Goal: Task Accomplishment & Management: Manage account settings

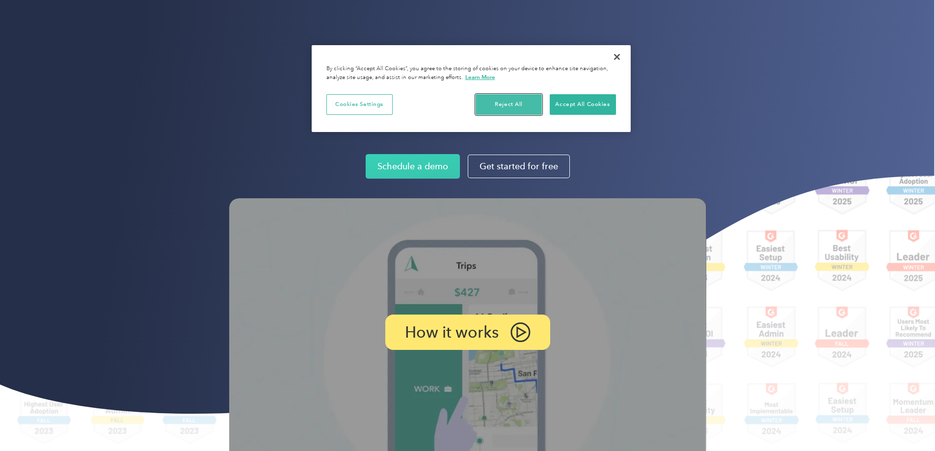
drag, startPoint x: 501, startPoint y: 103, endPoint x: 638, endPoint y: 84, distance: 137.7
click at [583, 99] on button "Accept All Cookies" at bounding box center [583, 104] width 66 height 21
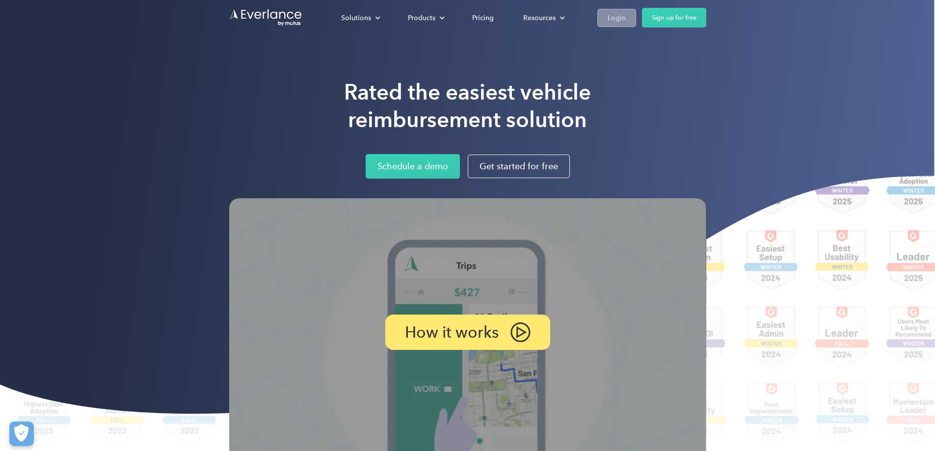
click at [626, 15] on div "Login" at bounding box center [617, 18] width 18 height 12
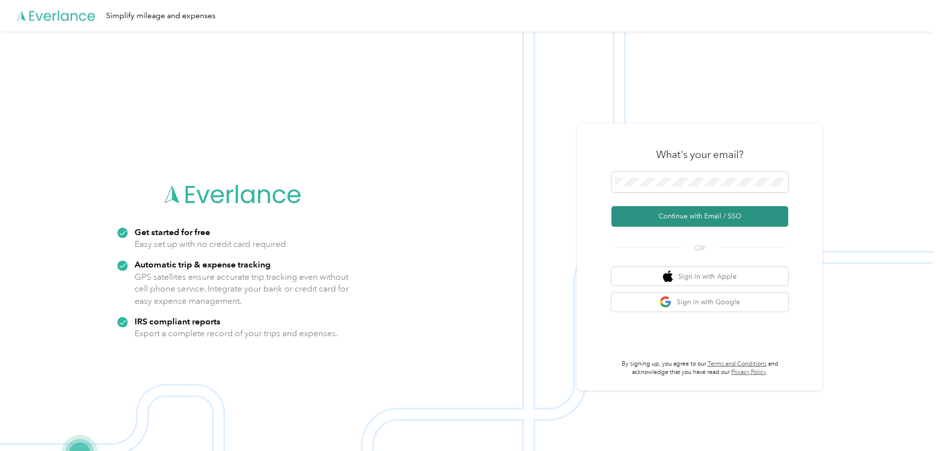
click at [724, 217] on button "Continue with Email / SSO" at bounding box center [699, 216] width 177 height 21
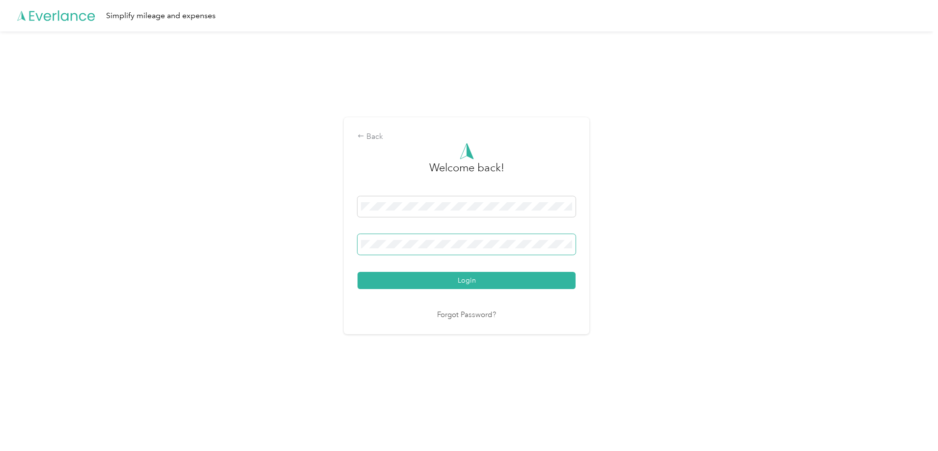
click at [357, 272] on button "Login" at bounding box center [466, 280] width 218 height 17
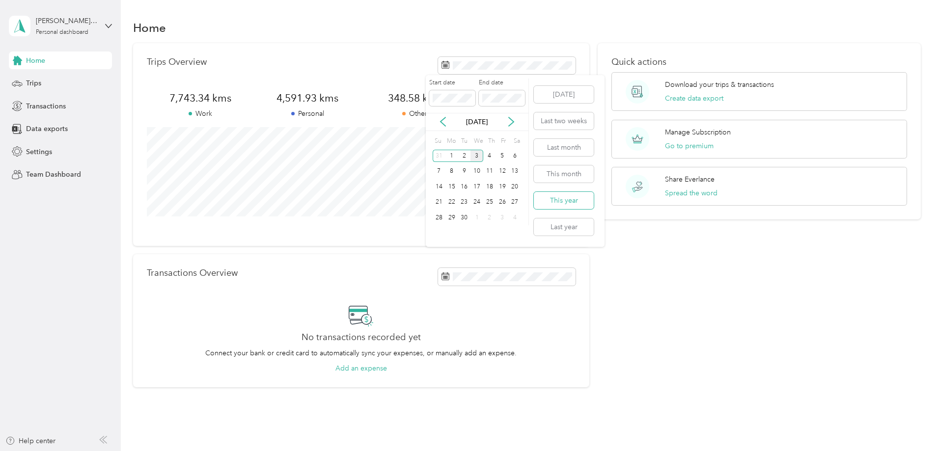
click at [572, 201] on button "This year" at bounding box center [564, 200] width 60 height 17
click at [441, 91] on span "348.58 kms" at bounding box center [414, 98] width 107 height 14
click at [53, 129] on span "Data exports" at bounding box center [47, 129] width 42 height 10
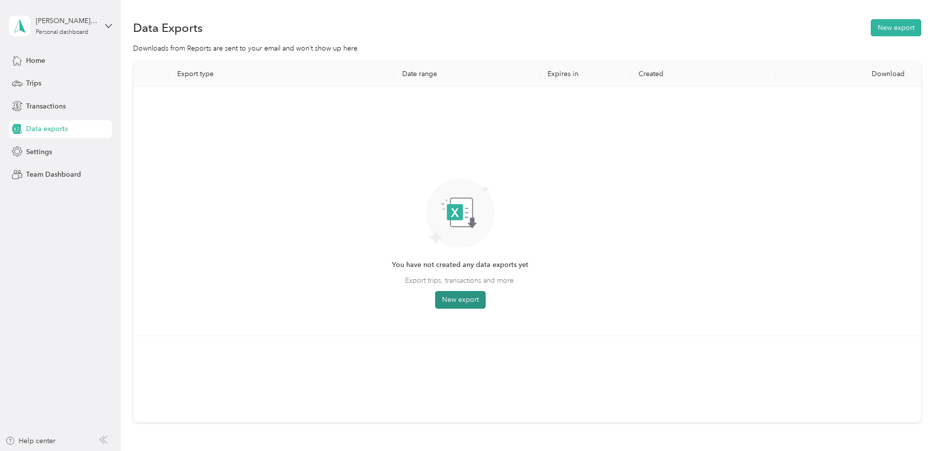
click at [485, 300] on button "New export" at bounding box center [460, 300] width 51 height 18
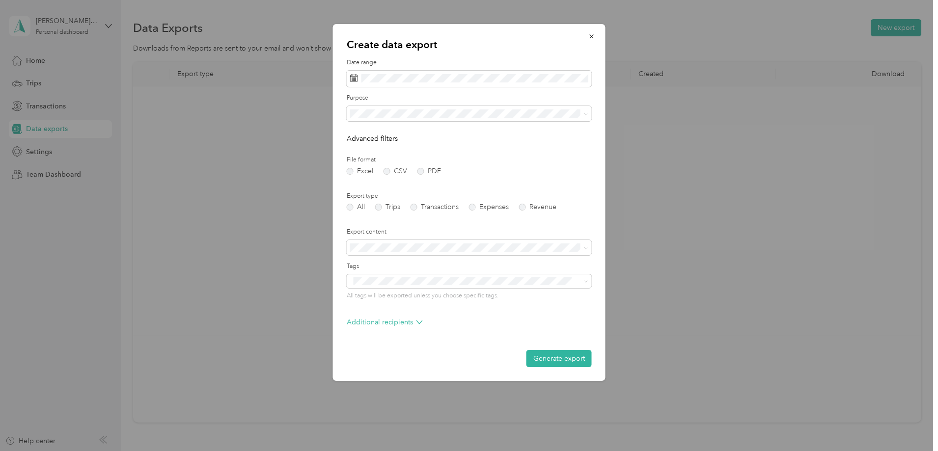
click at [370, 127] on div "All" at bounding box center [468, 127] width 231 height 10
click at [499, 215] on button "This year" at bounding box center [485, 213] width 60 height 17
click at [565, 360] on button "Generate export" at bounding box center [558, 358] width 65 height 17
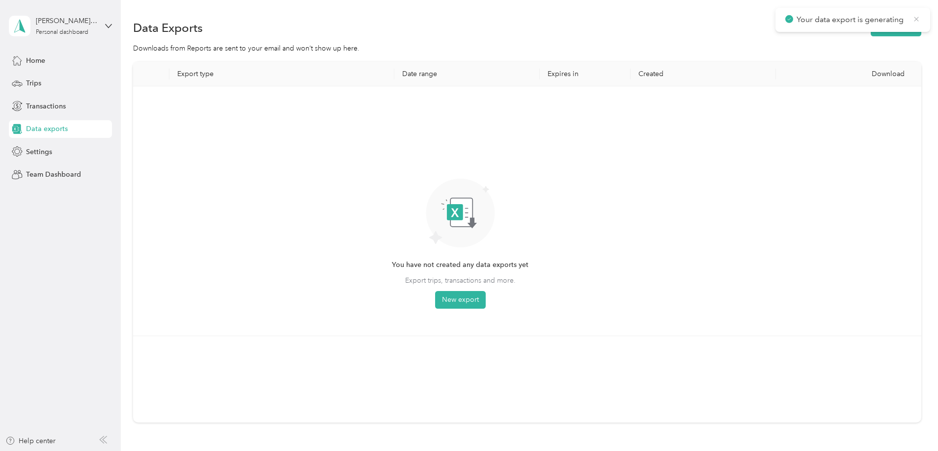
click at [915, 19] on icon at bounding box center [916, 19] width 8 height 9
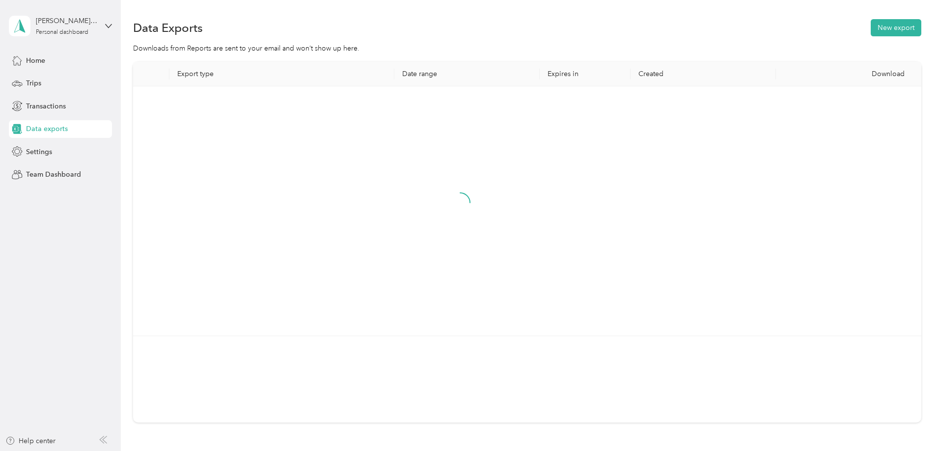
click at [665, 112] on div at bounding box center [460, 211] width 639 height 234
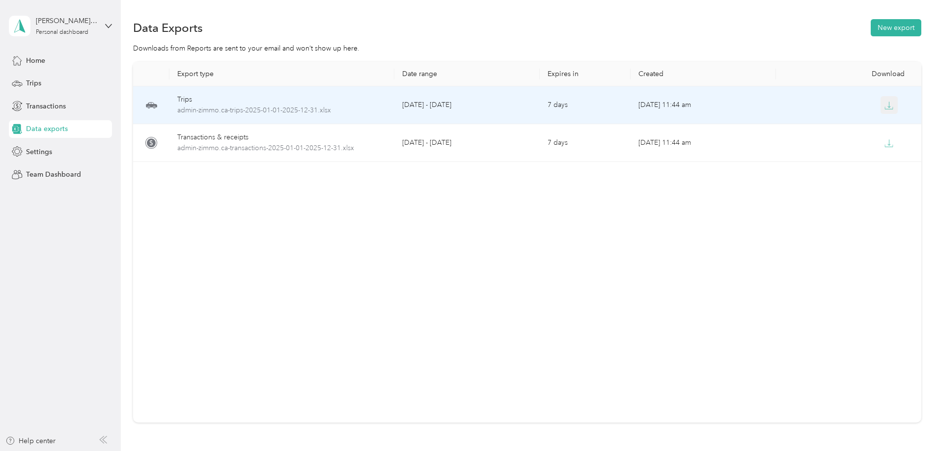
click at [884, 106] on icon "button" at bounding box center [888, 105] width 9 height 9
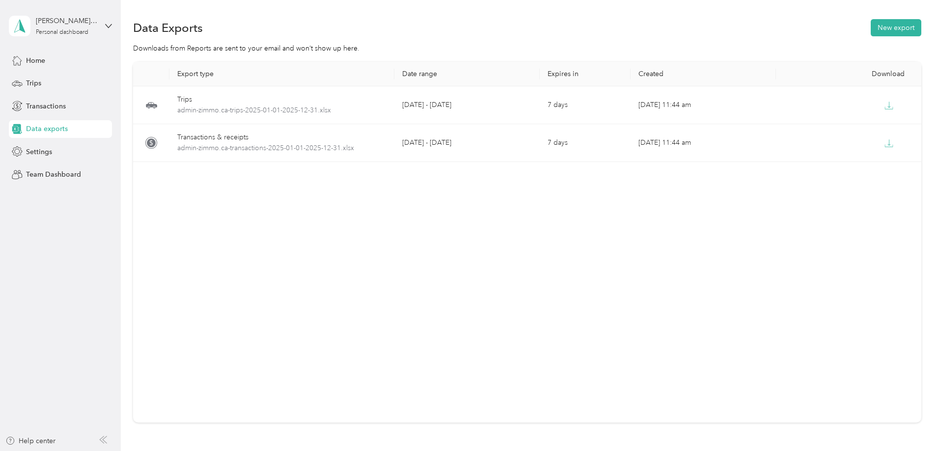
click at [37, 129] on span "Data exports" at bounding box center [47, 129] width 42 height 10
click at [870, 24] on button "New export" at bounding box center [895, 27] width 51 height 17
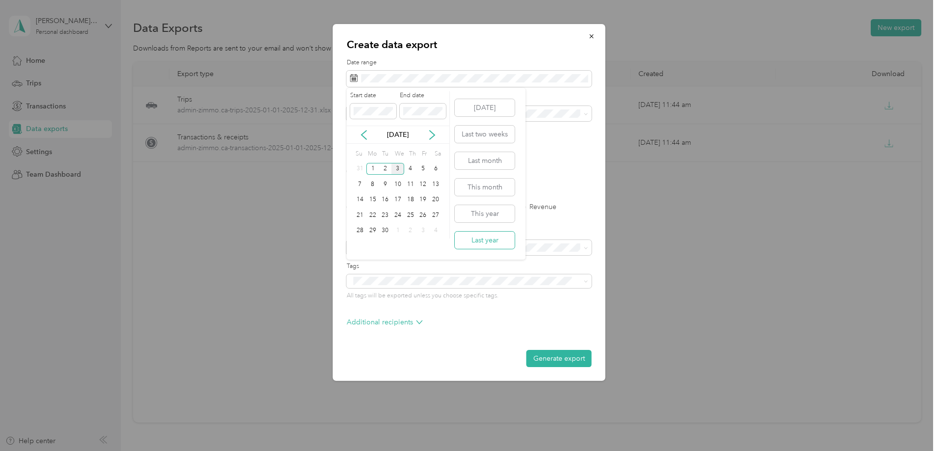
click at [488, 239] on button "Last year" at bounding box center [485, 240] width 60 height 17
click at [364, 134] on icon at bounding box center [364, 135] width 10 height 10
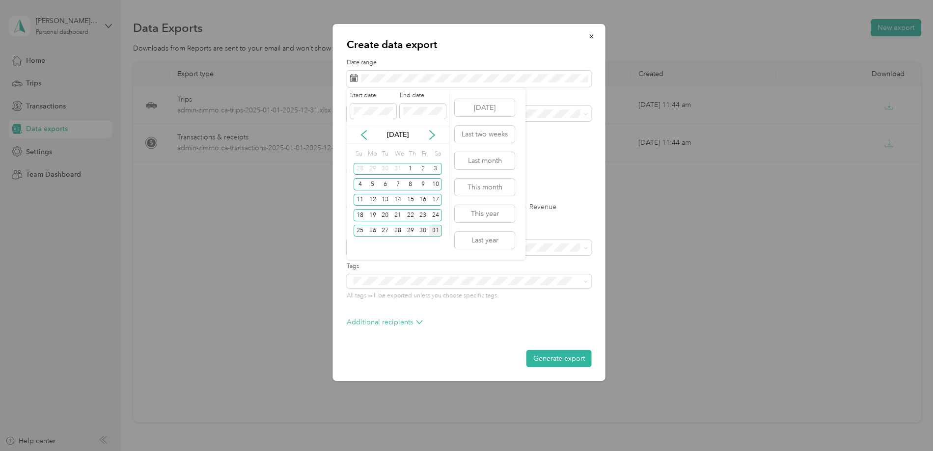
click at [432, 229] on div "31" at bounding box center [435, 231] width 13 height 12
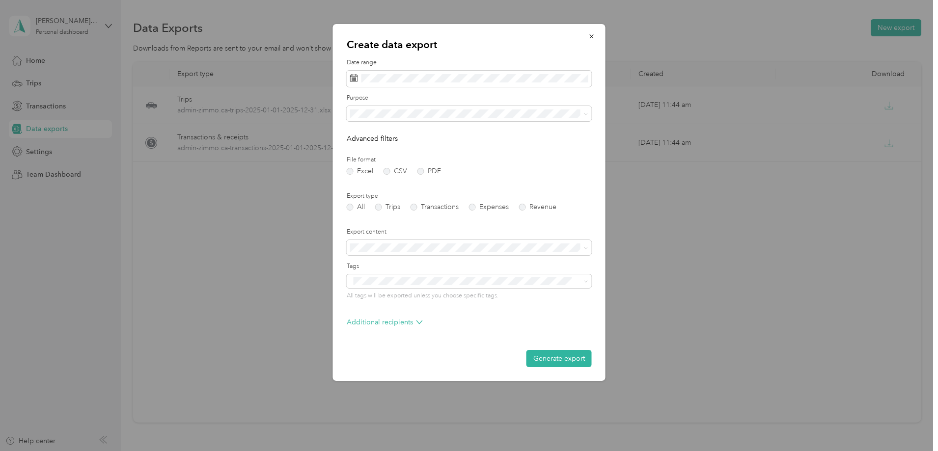
click at [556, 148] on form "Date range Purpose Advanced filters File format Excel CSV PDF Export type All T…" at bounding box center [469, 212] width 245 height 309
click at [492, 218] on button "This year" at bounding box center [485, 213] width 60 height 17
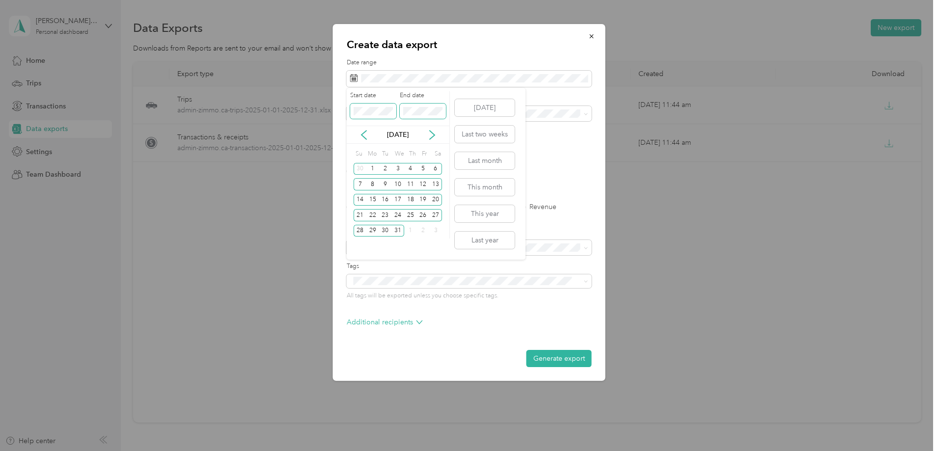
click at [393, 108] on div "Start date End date" at bounding box center [398, 108] width 103 height 34
click at [438, 97] on label "End date" at bounding box center [423, 95] width 46 height 9
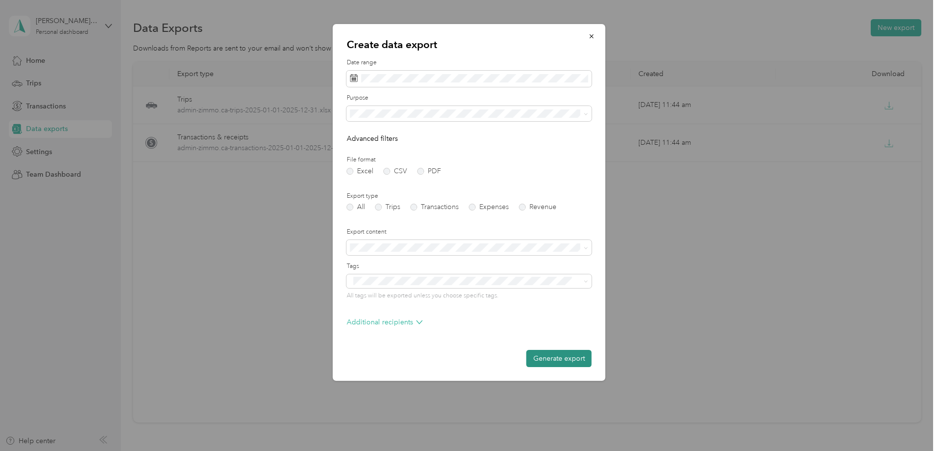
click at [564, 358] on button "Generate export" at bounding box center [558, 358] width 65 height 17
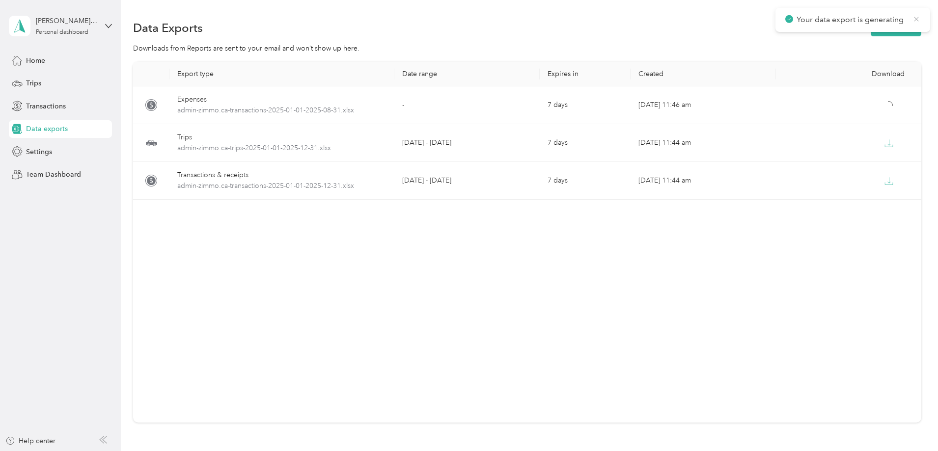
click at [916, 17] on icon at bounding box center [916, 19] width 8 height 9
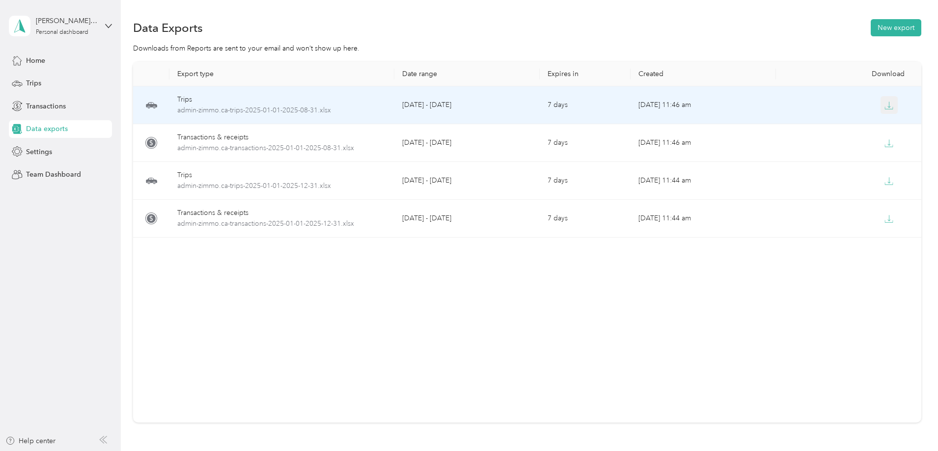
click at [884, 104] on icon "button" at bounding box center [888, 105] width 9 height 9
